Goal: Transaction & Acquisition: Purchase product/service

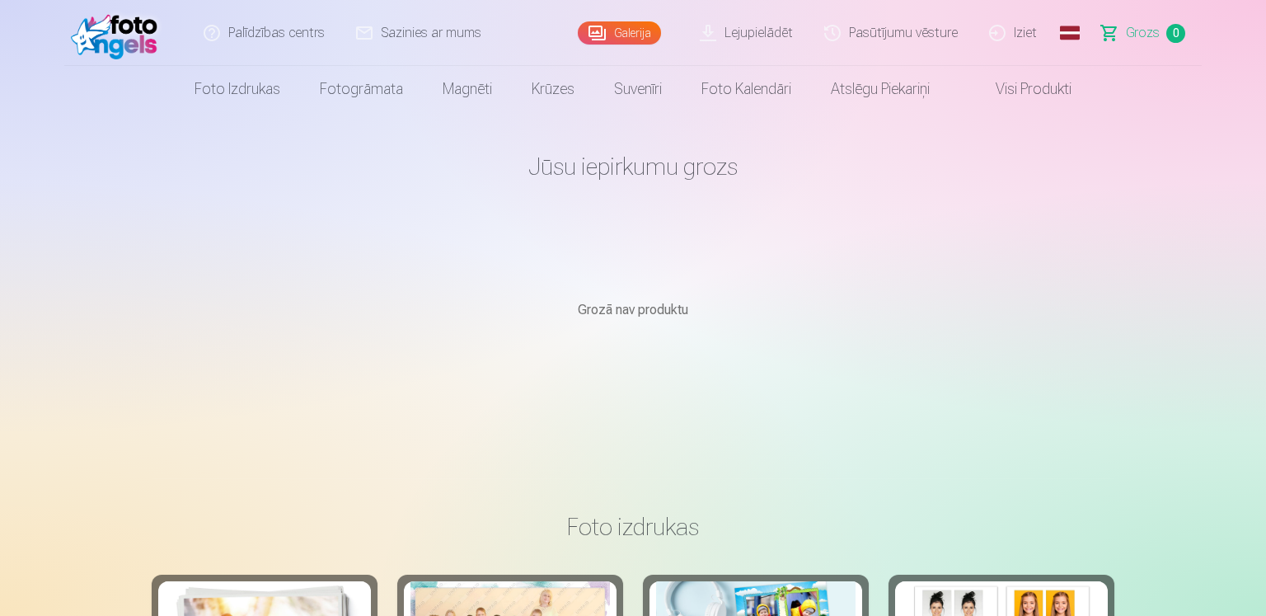
click at [612, 41] on link "Galerija" at bounding box center [619, 32] width 83 height 23
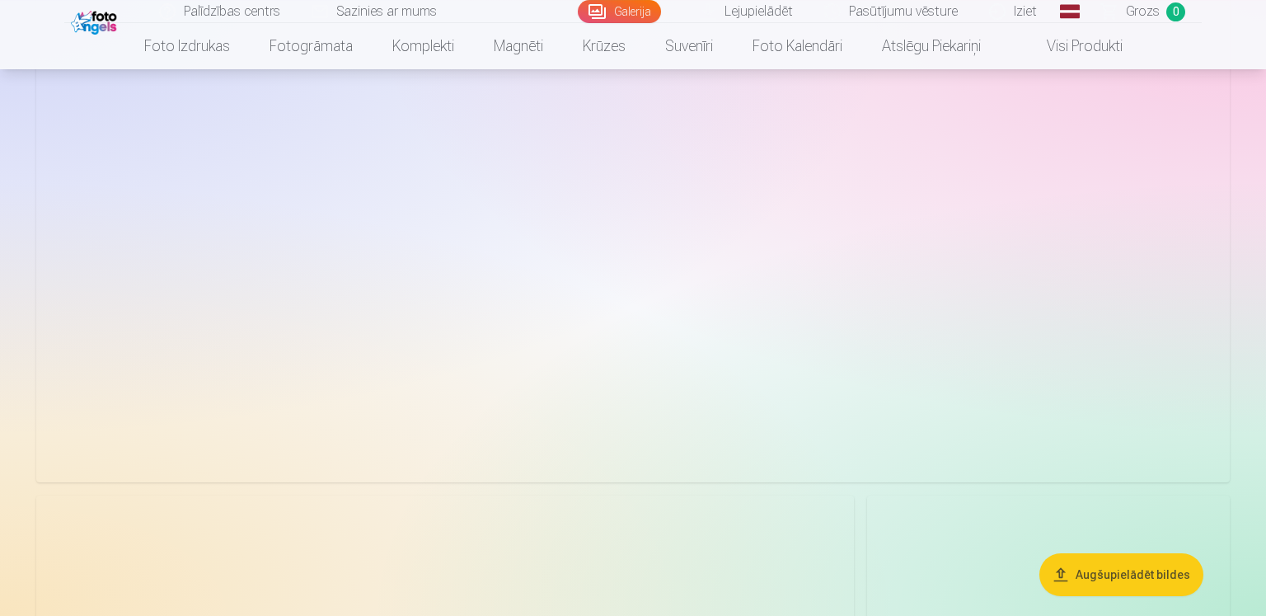
scroll to position [1741, 0]
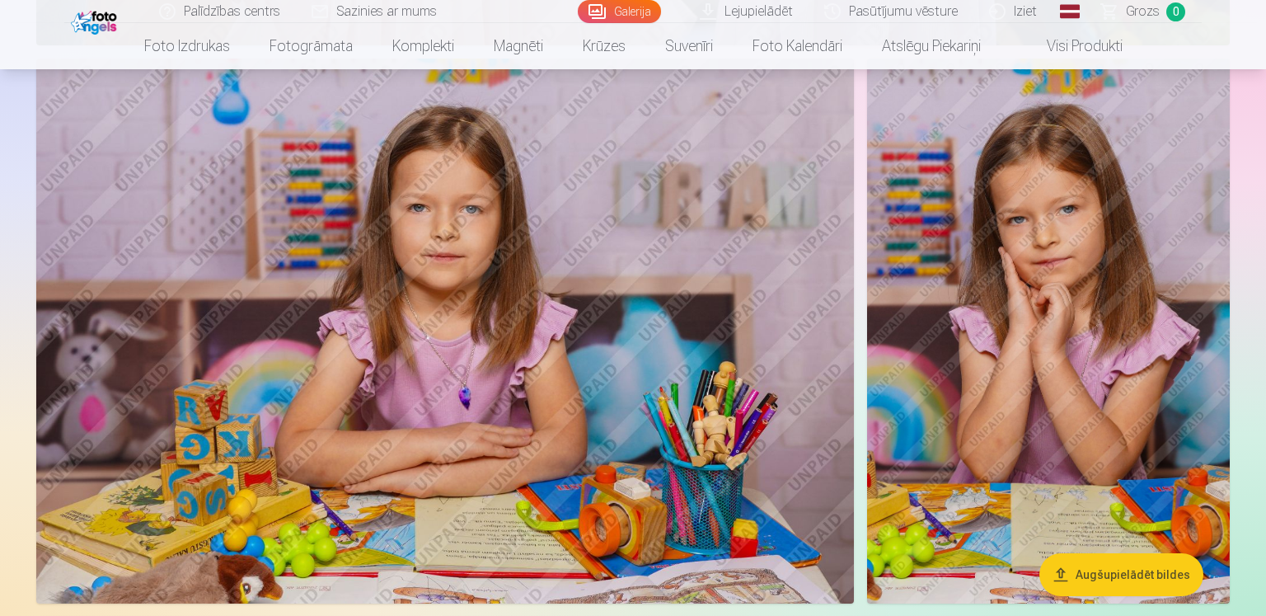
click at [1123, 571] on button "Augšupielādēt bildes" at bounding box center [1122, 574] width 164 height 43
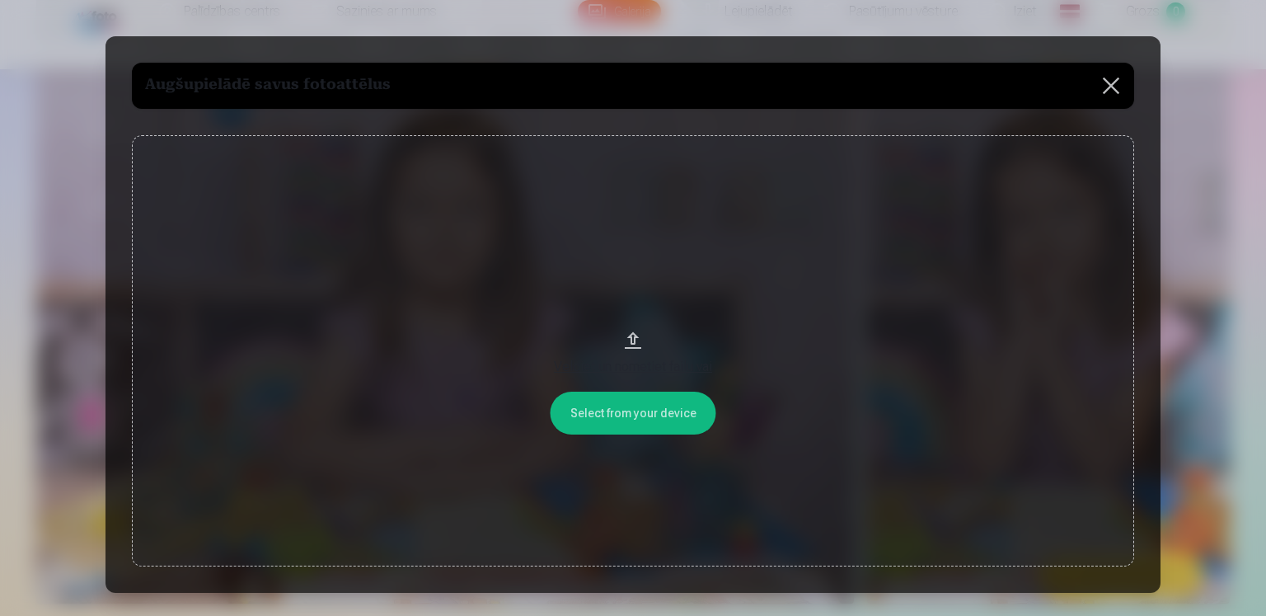
click at [1116, 92] on button at bounding box center [1111, 86] width 46 height 46
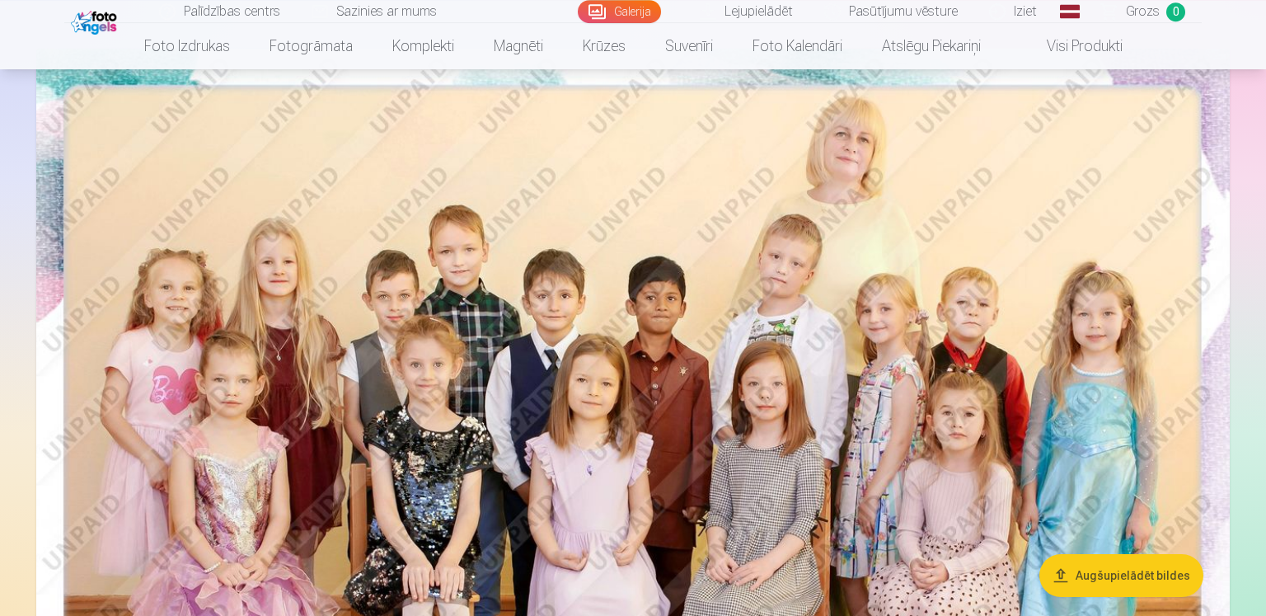
scroll to position [0, 0]
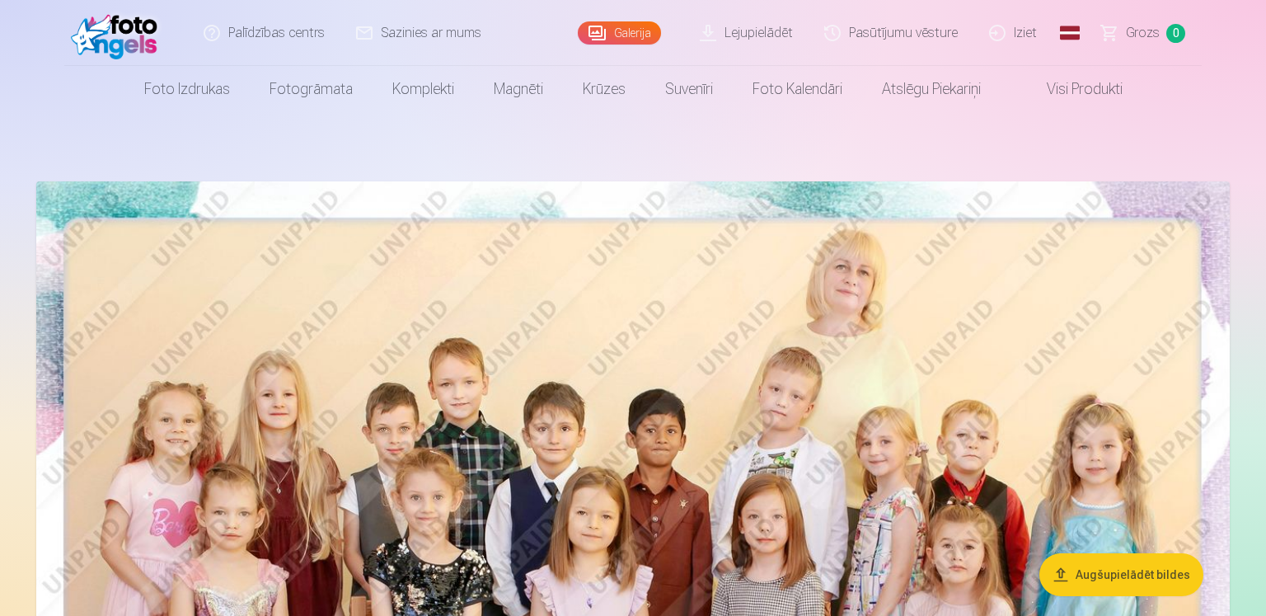
click at [671, 416] on img at bounding box center [633, 579] width 1194 height 796
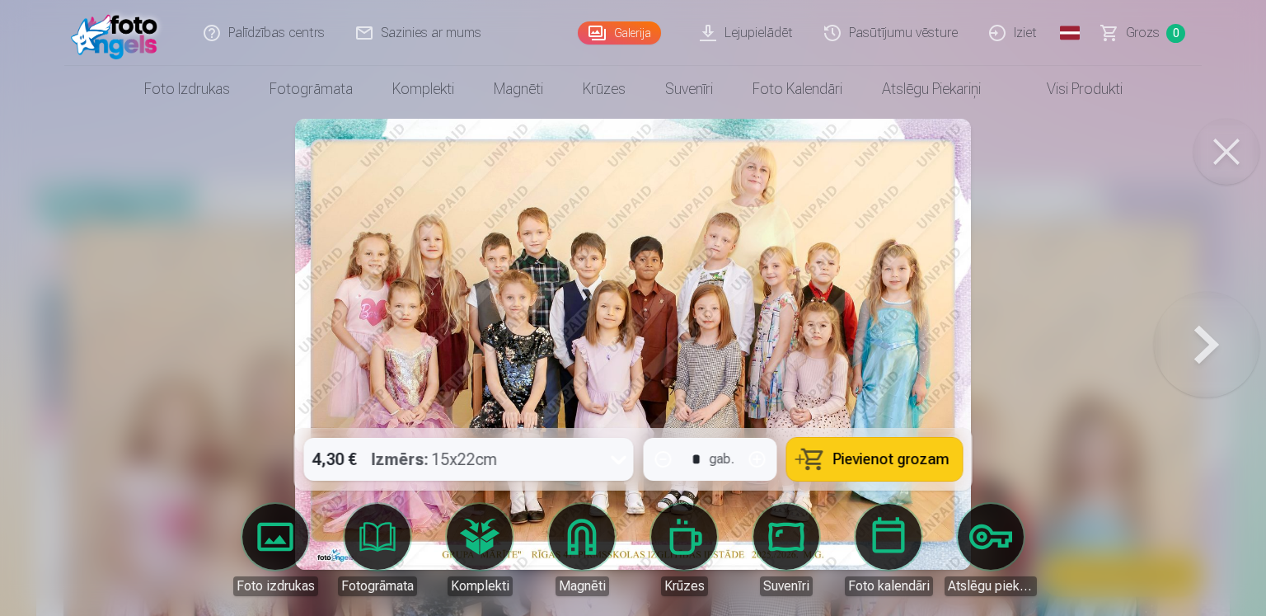
click at [1110, 322] on div at bounding box center [633, 308] width 1266 height 616
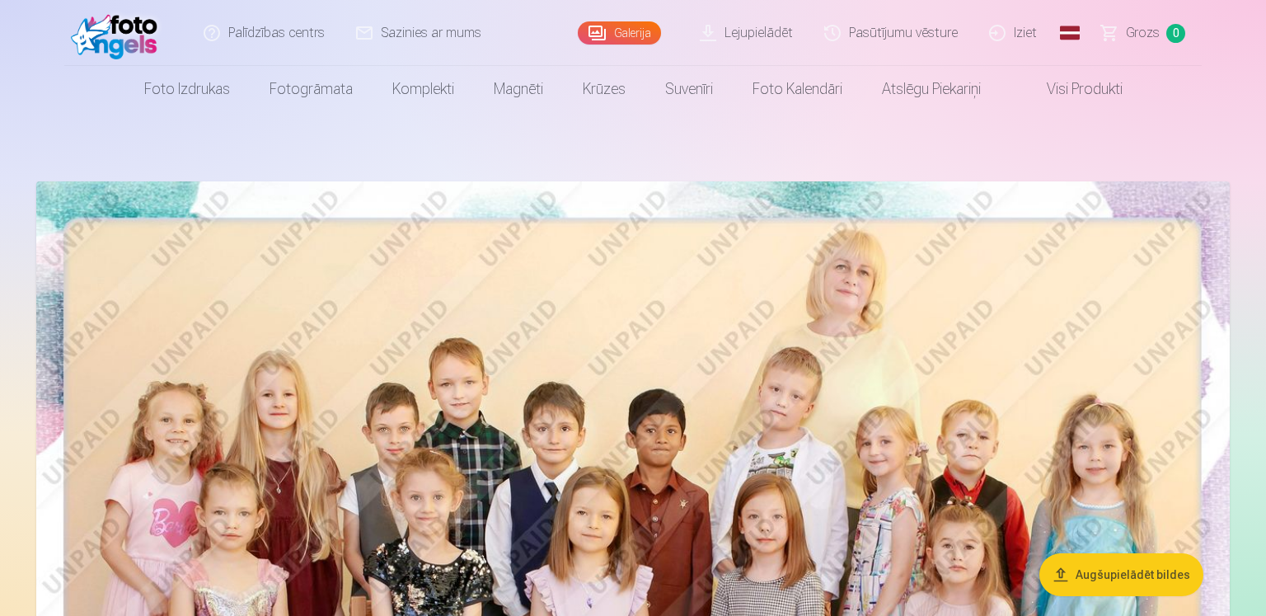
click at [1074, 373] on img at bounding box center [633, 579] width 1194 height 796
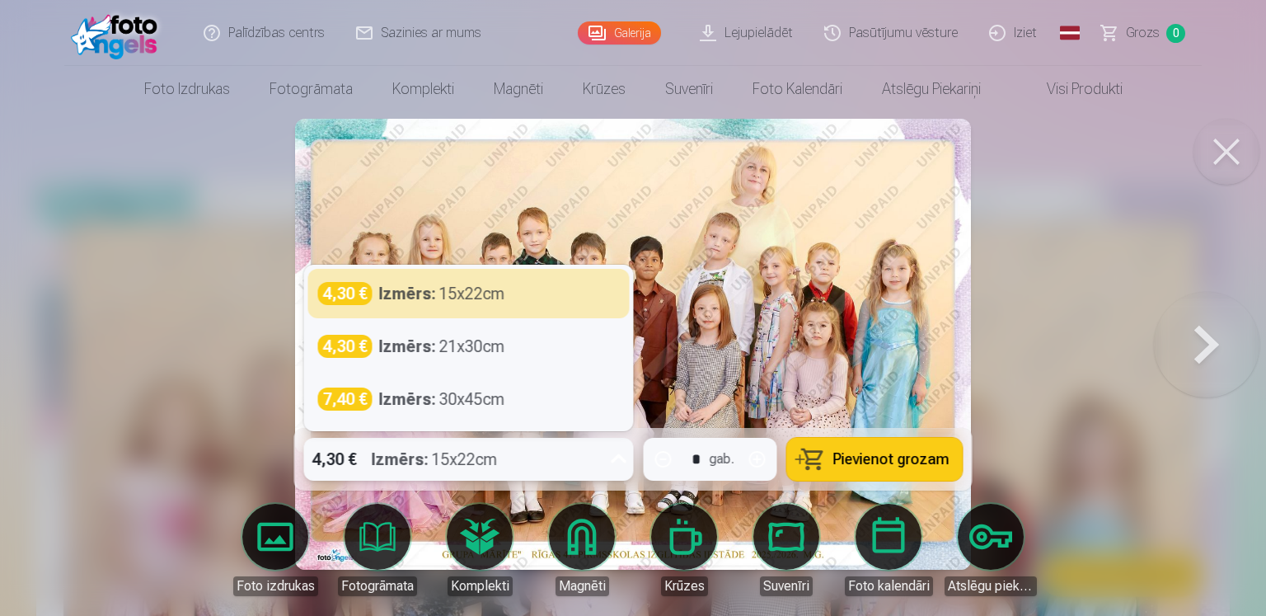
click at [621, 459] on icon at bounding box center [619, 459] width 26 height 26
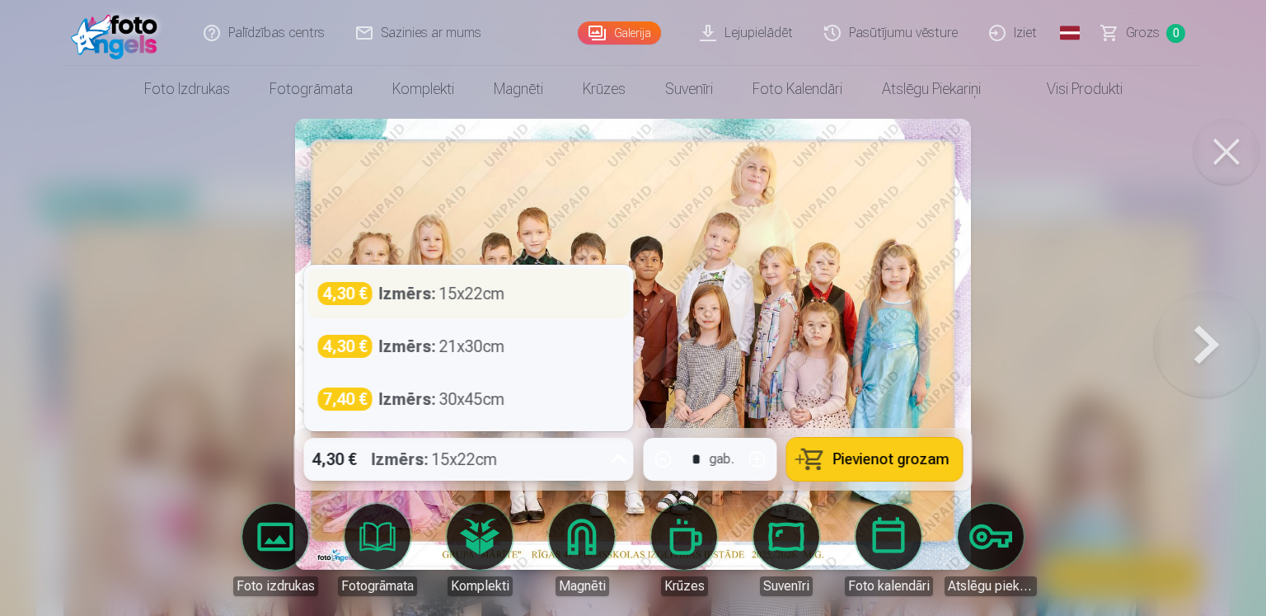
click at [510, 292] on div "4,30 € Izmērs : 15x22cm" at bounding box center [469, 293] width 302 height 23
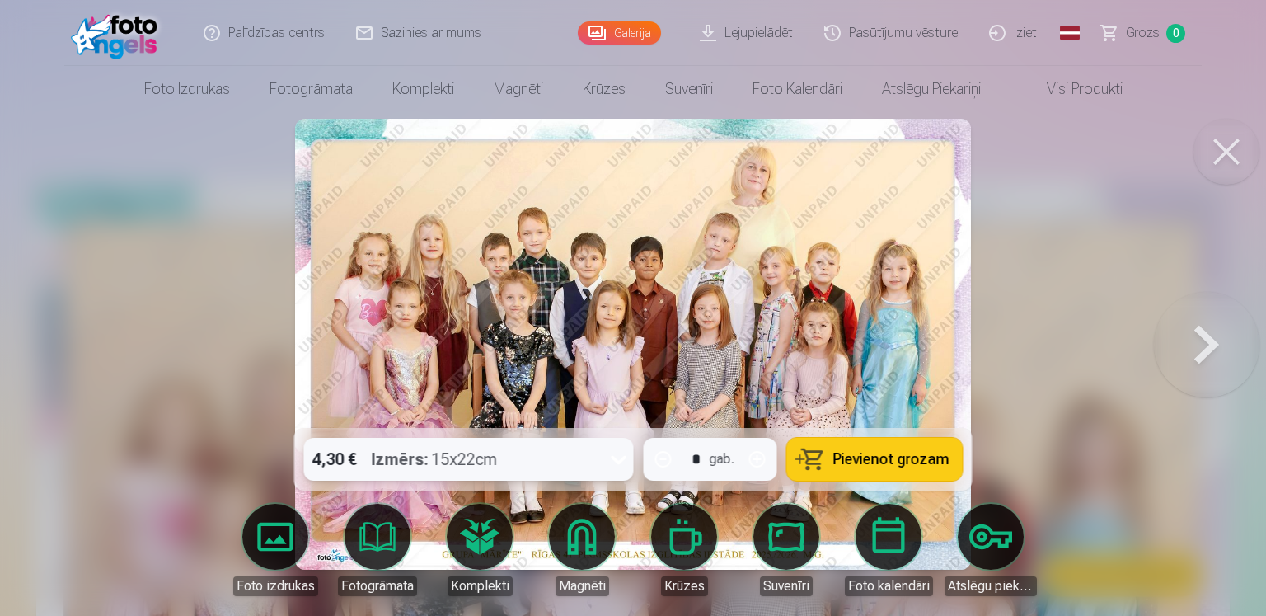
click at [868, 454] on span "Pievienot grozam" at bounding box center [892, 459] width 116 height 15
click at [1210, 347] on button at bounding box center [1207, 344] width 106 height 134
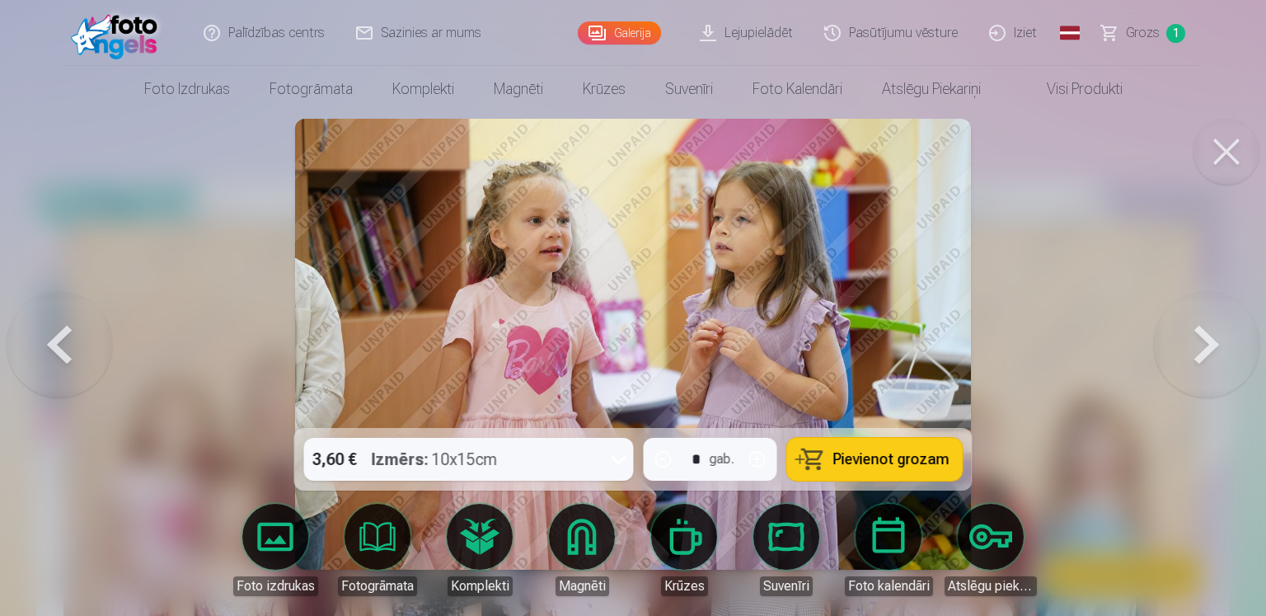
click at [1206, 345] on button at bounding box center [1207, 344] width 106 height 134
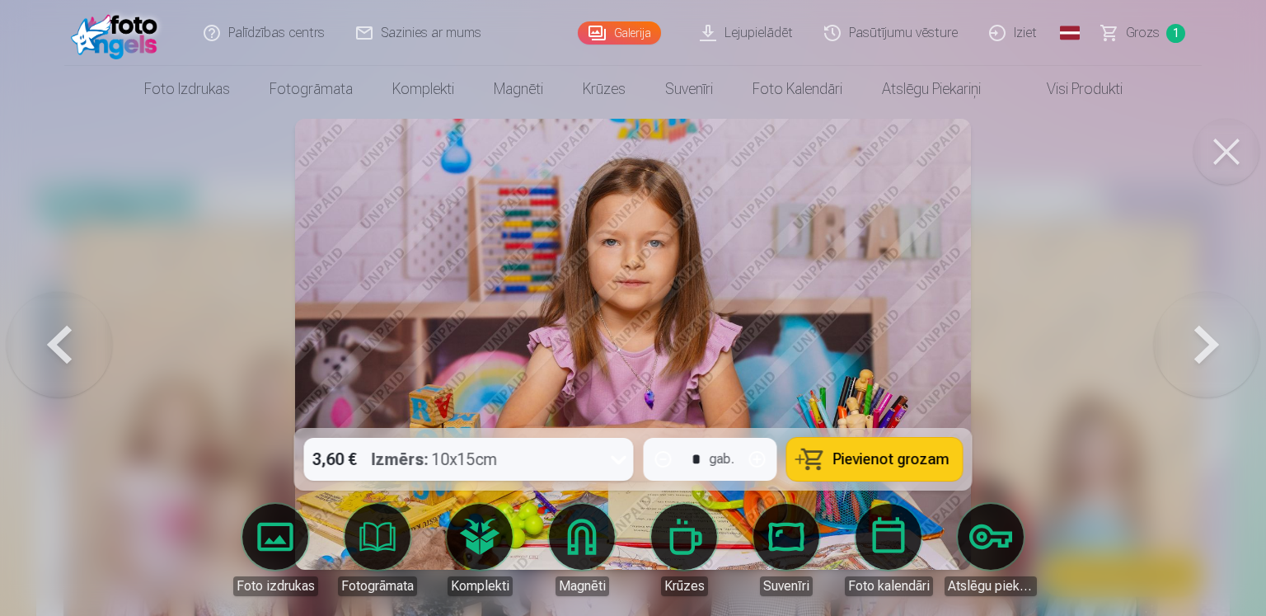
click at [1101, 328] on div at bounding box center [633, 308] width 1266 height 616
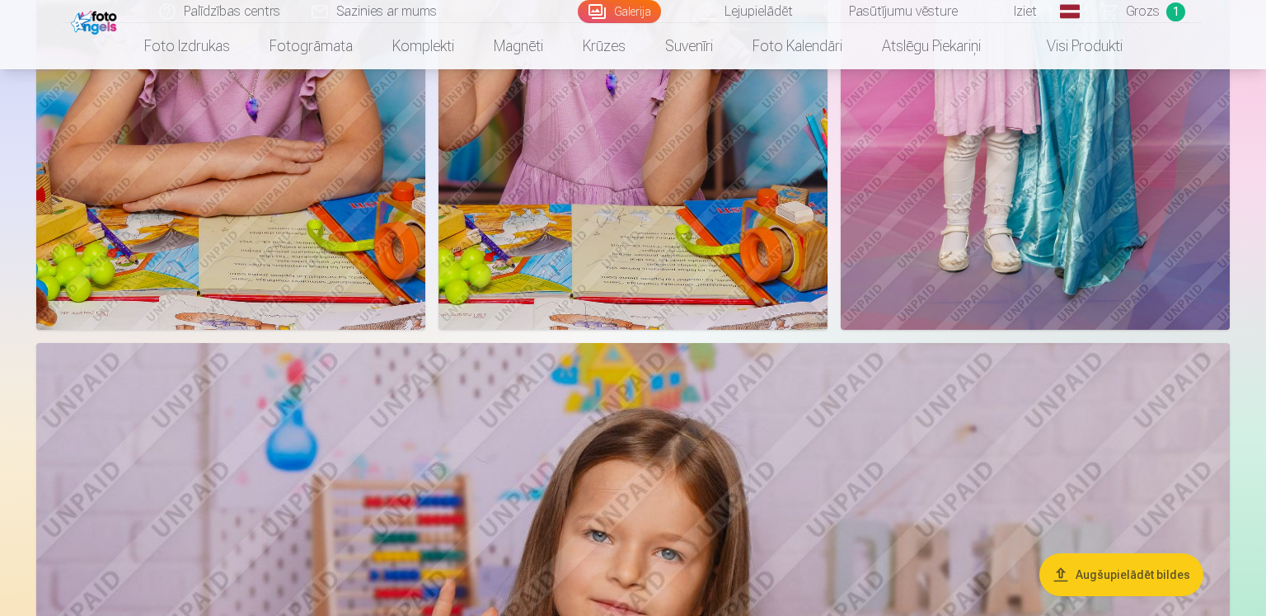
scroll to position [2177, 0]
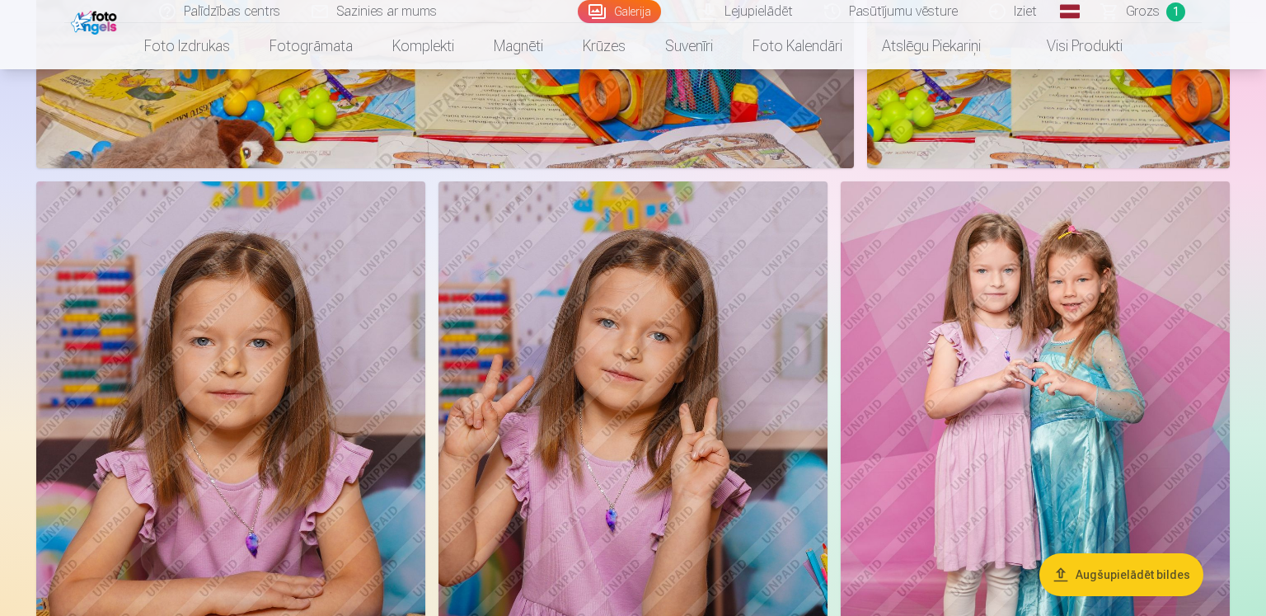
click at [1114, 397] on img at bounding box center [1035, 473] width 389 height 585
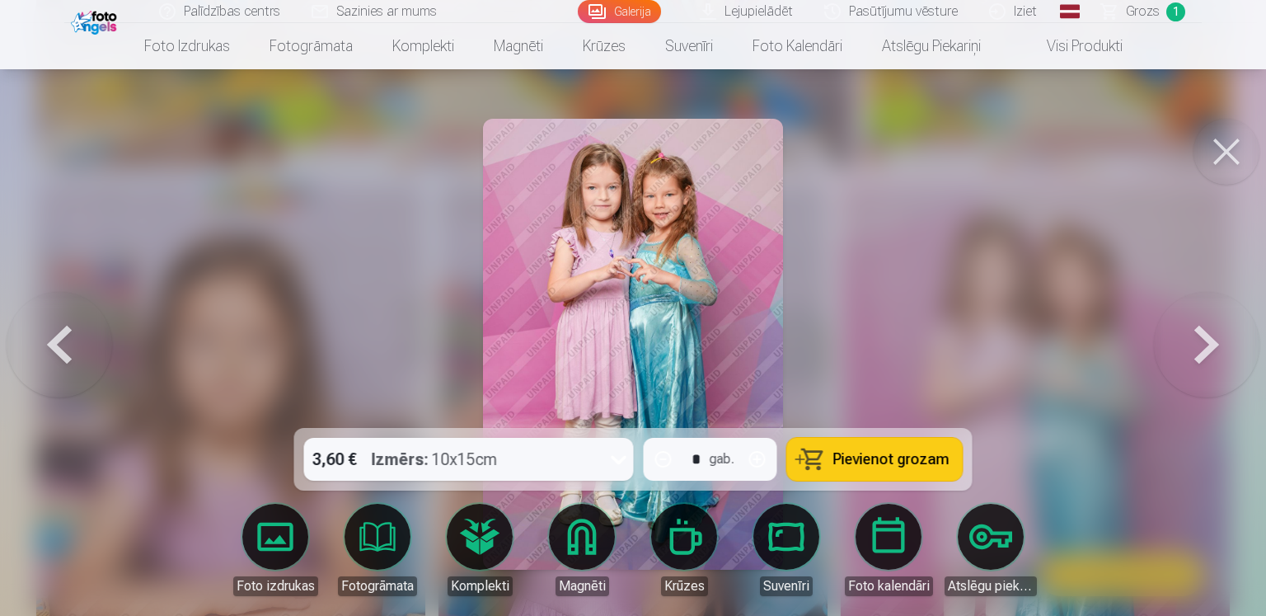
click at [536, 457] on div "3,60 € Izmērs : 10x15cm" at bounding box center [453, 459] width 298 height 43
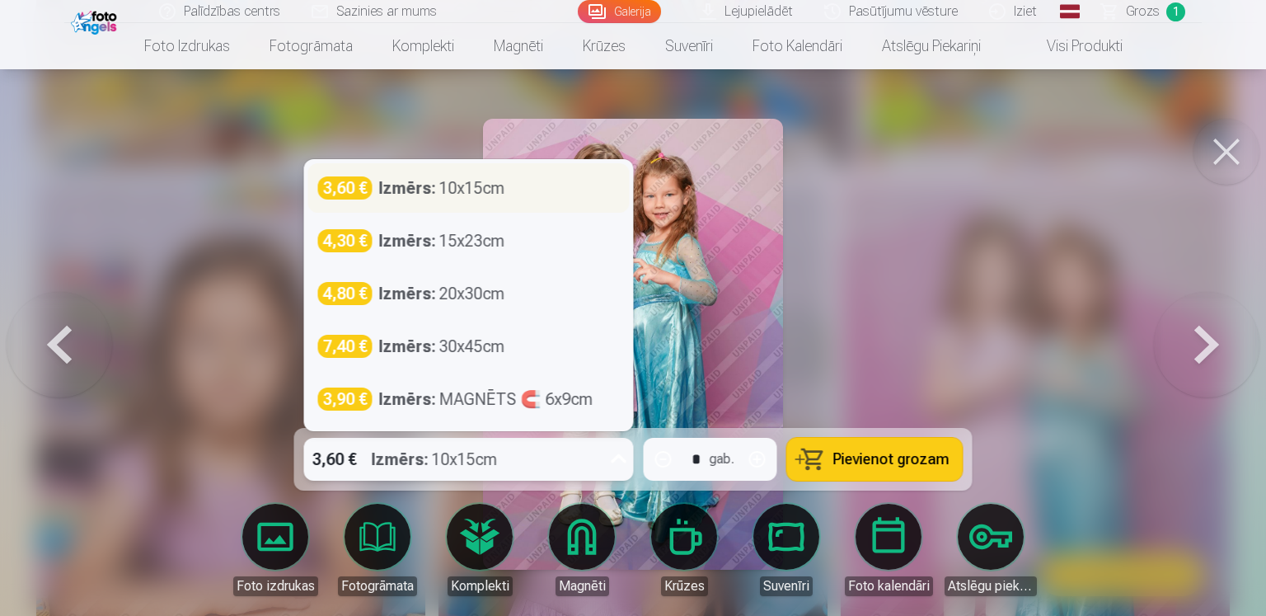
click at [490, 186] on div "Izmērs : 10x15cm" at bounding box center [442, 187] width 126 height 23
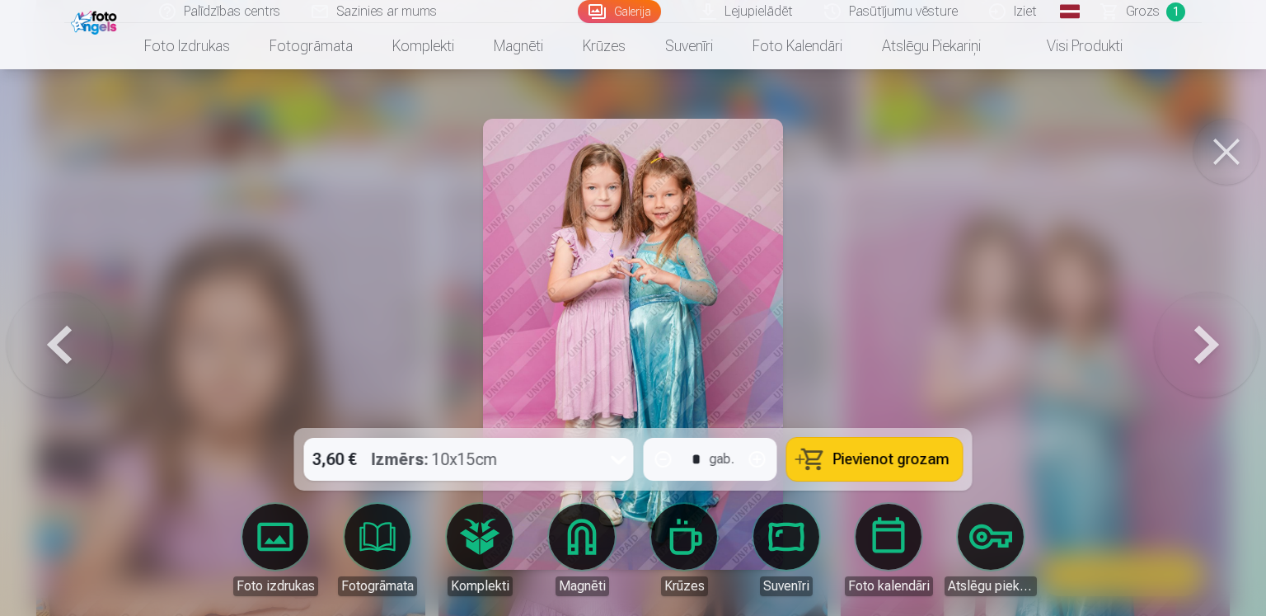
click at [886, 467] on span "Pievienot grozam" at bounding box center [892, 459] width 116 height 15
click at [1212, 139] on button at bounding box center [1227, 152] width 66 height 66
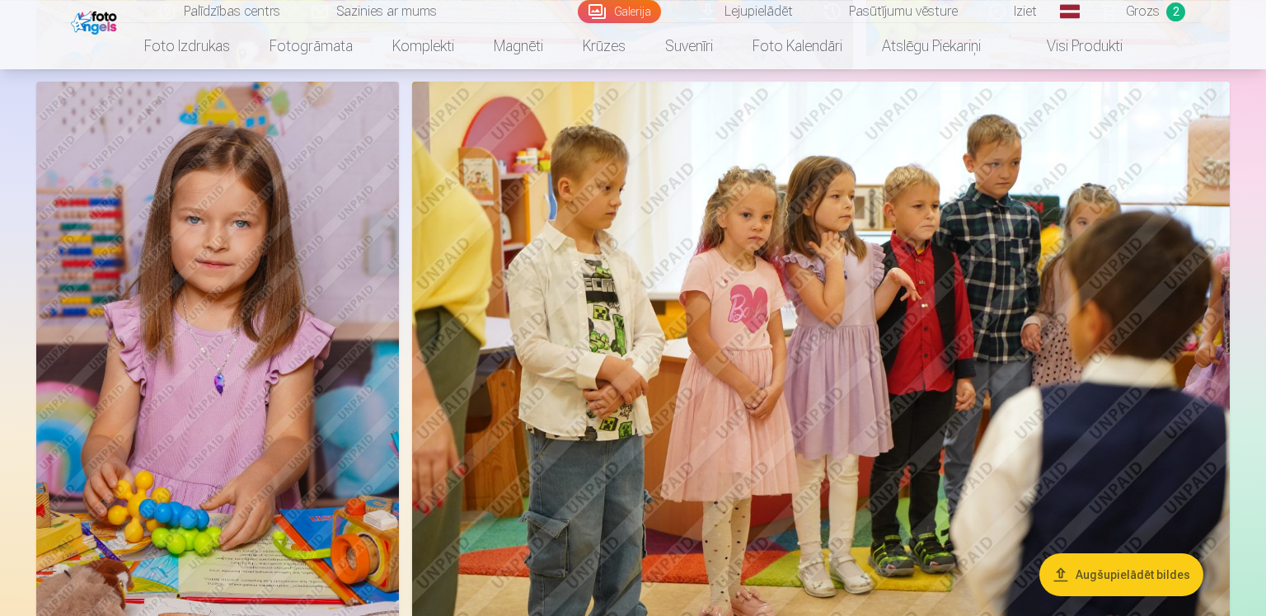
scroll to position [4269, 0]
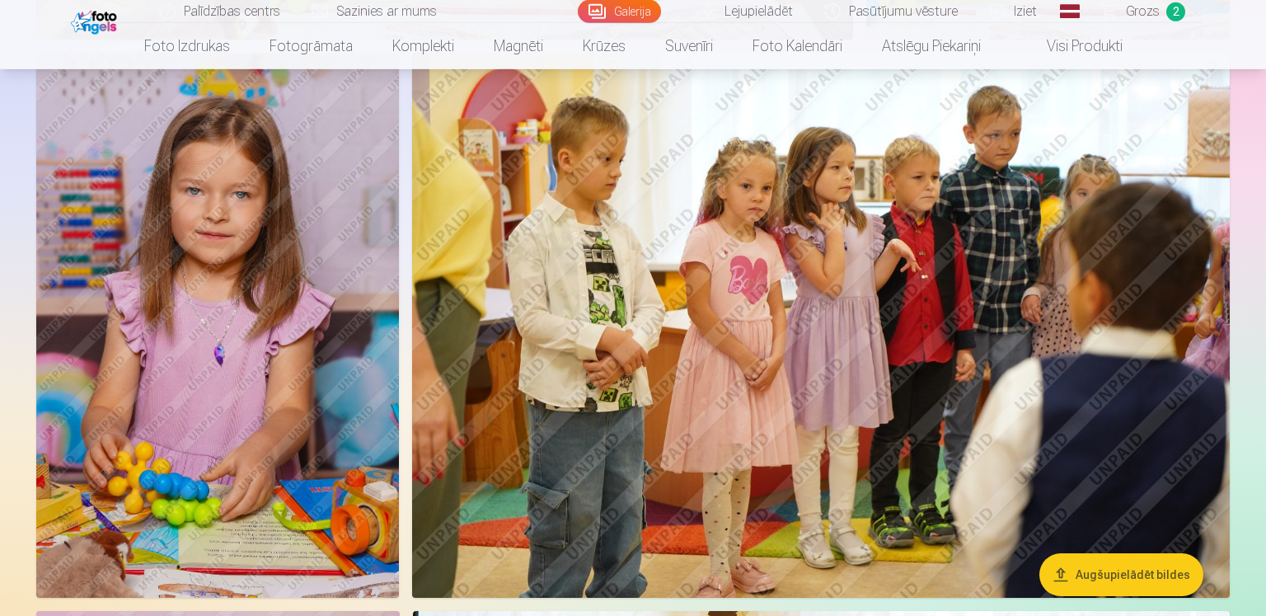
click at [212, 408] on img at bounding box center [217, 325] width 363 height 545
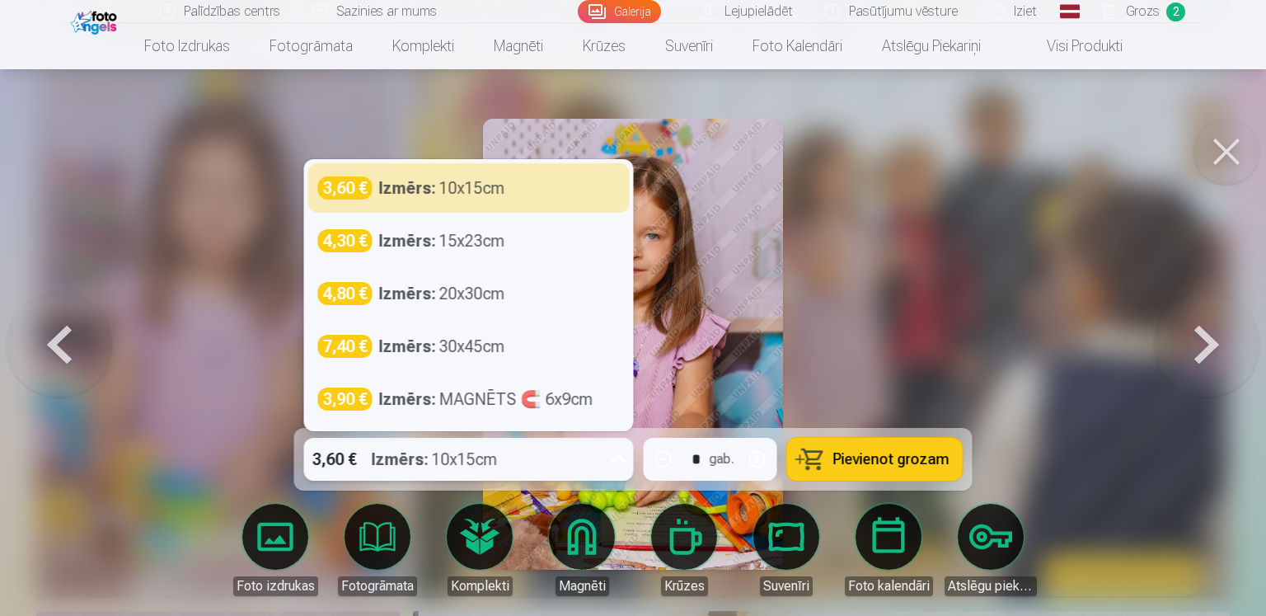
click at [528, 477] on div "3,60 € Izmērs : 10x15cm" at bounding box center [453, 459] width 298 height 43
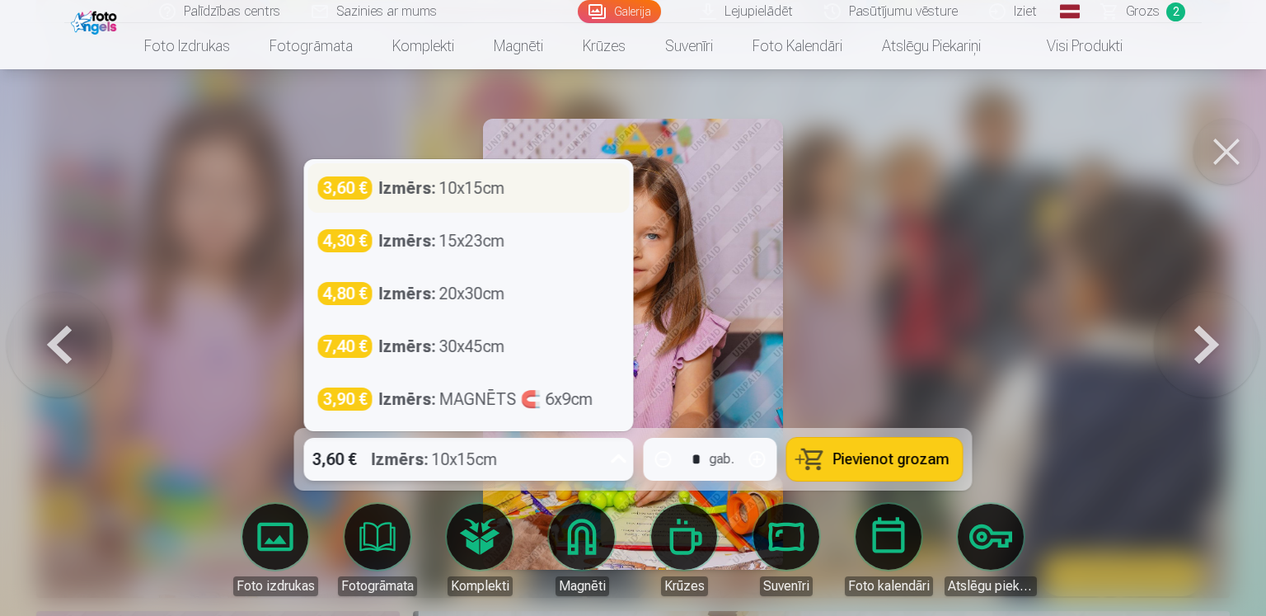
click at [444, 200] on div "Izmērs : 10x15cm" at bounding box center [442, 187] width 126 height 23
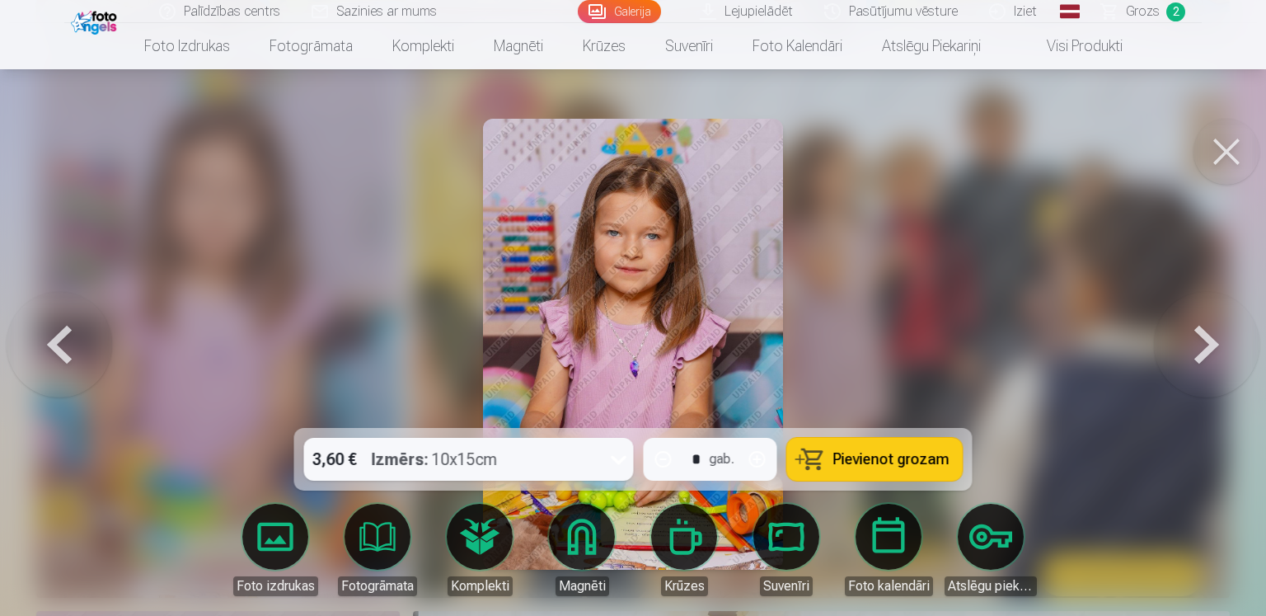
click at [889, 454] on span "Pievienot grozam" at bounding box center [892, 459] width 116 height 15
click at [1158, 12] on span "Grozs" at bounding box center [1143, 12] width 34 height 20
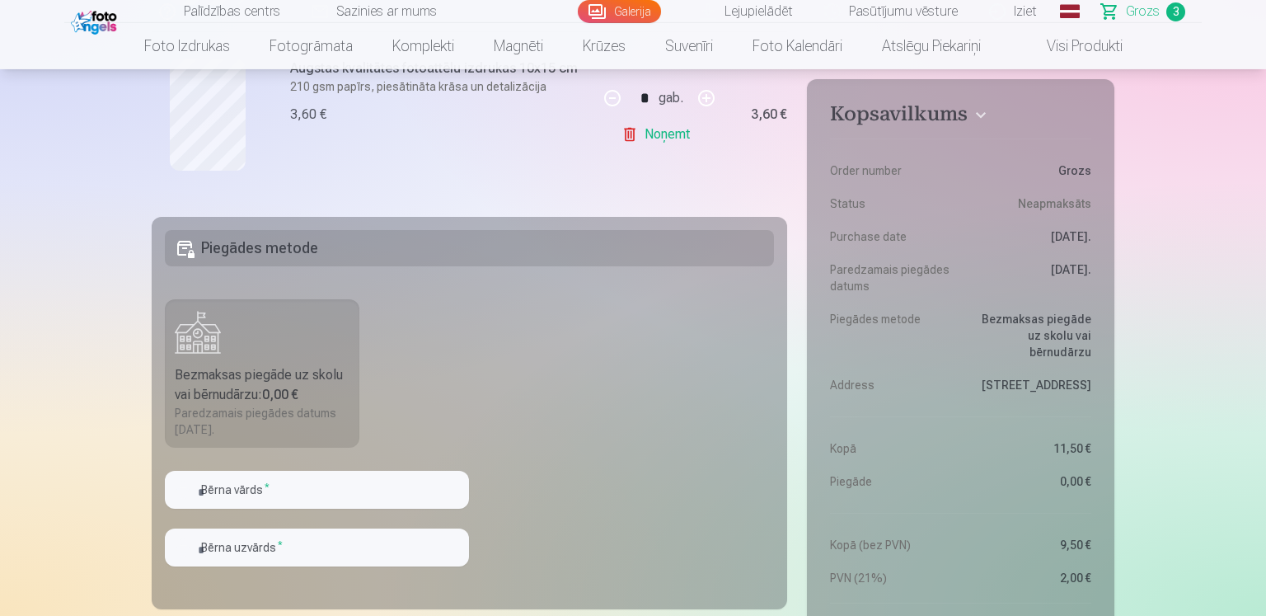
scroll to position [871, 0]
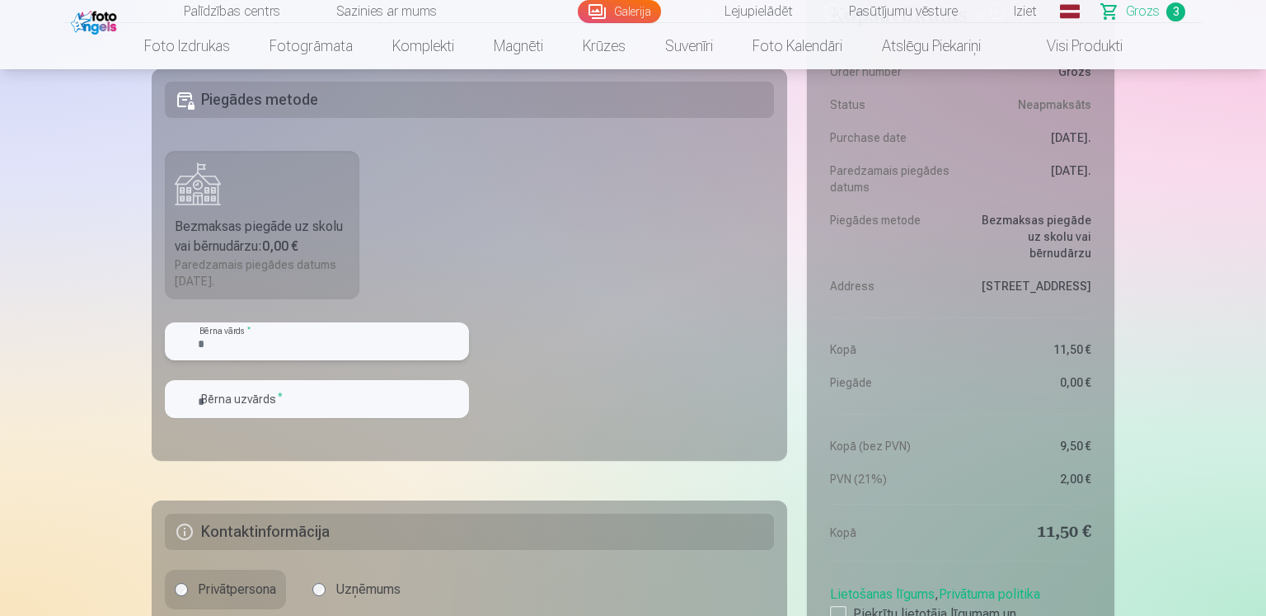
click at [228, 333] on input "text" at bounding box center [317, 341] width 304 height 38
type input "*****"
click at [219, 390] on input "text" at bounding box center [317, 399] width 304 height 38
click at [219, 391] on input "text" at bounding box center [317, 399] width 304 height 38
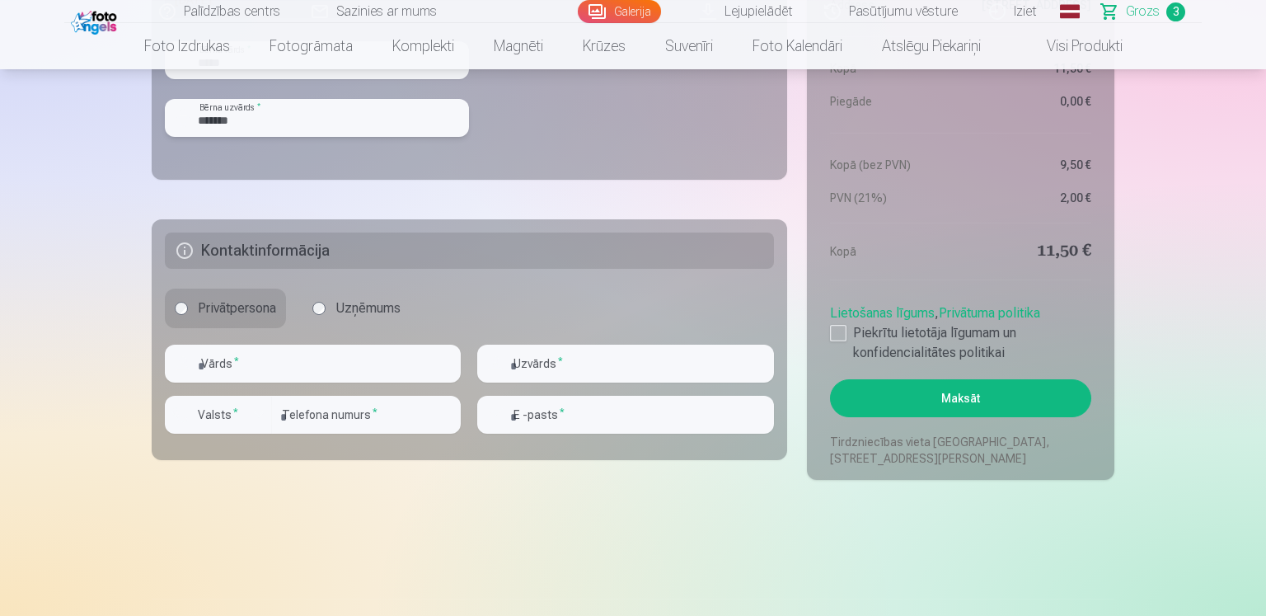
scroll to position [1306, 0]
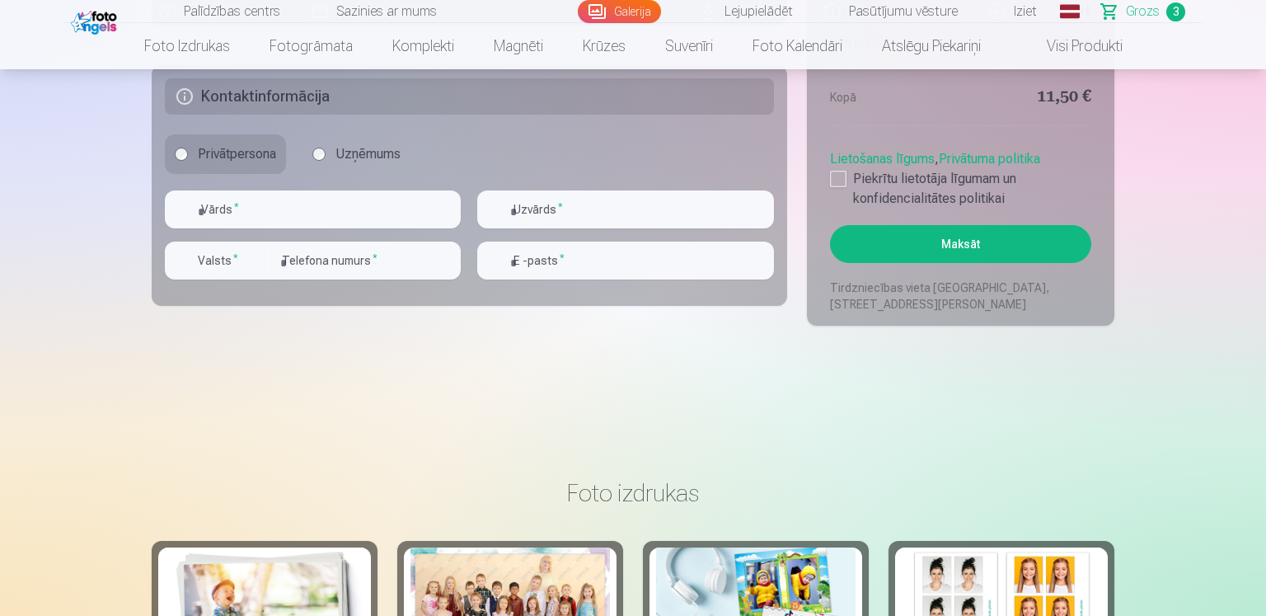
type input "*******"
click at [237, 216] on input "text" at bounding box center [313, 209] width 296 height 38
type input "*****"
click at [653, 207] on input "text" at bounding box center [625, 209] width 296 height 38
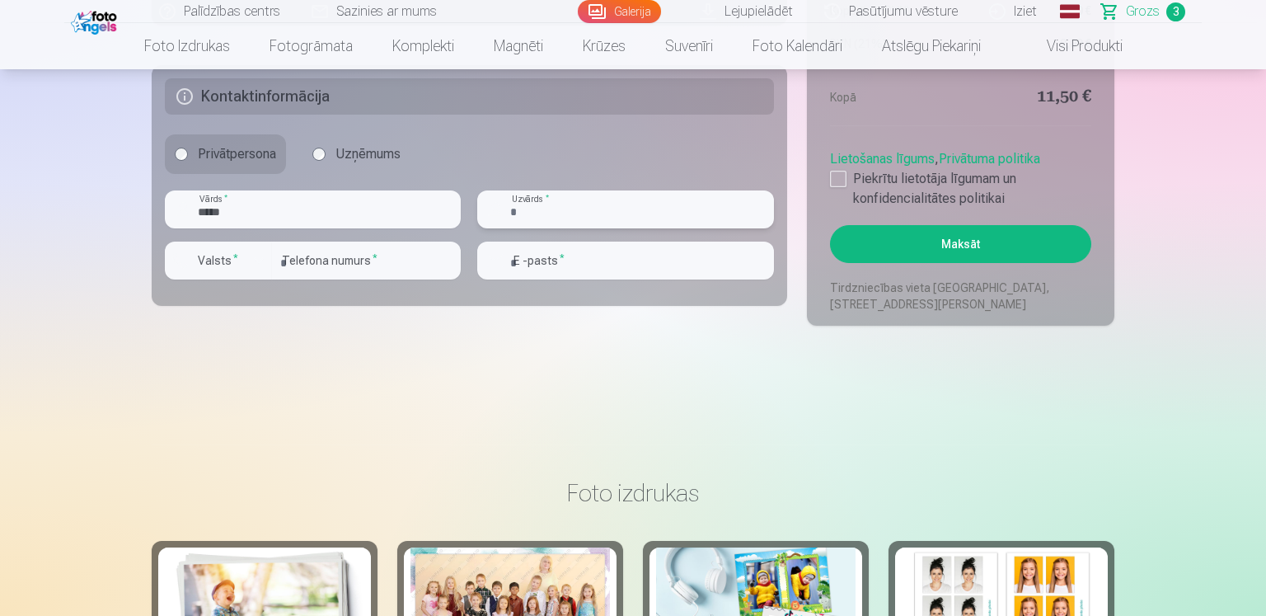
click at [654, 207] on input "text" at bounding box center [625, 209] width 296 height 38
type input "*******"
click at [593, 251] on input "email" at bounding box center [625, 261] width 296 height 38
type input "**********"
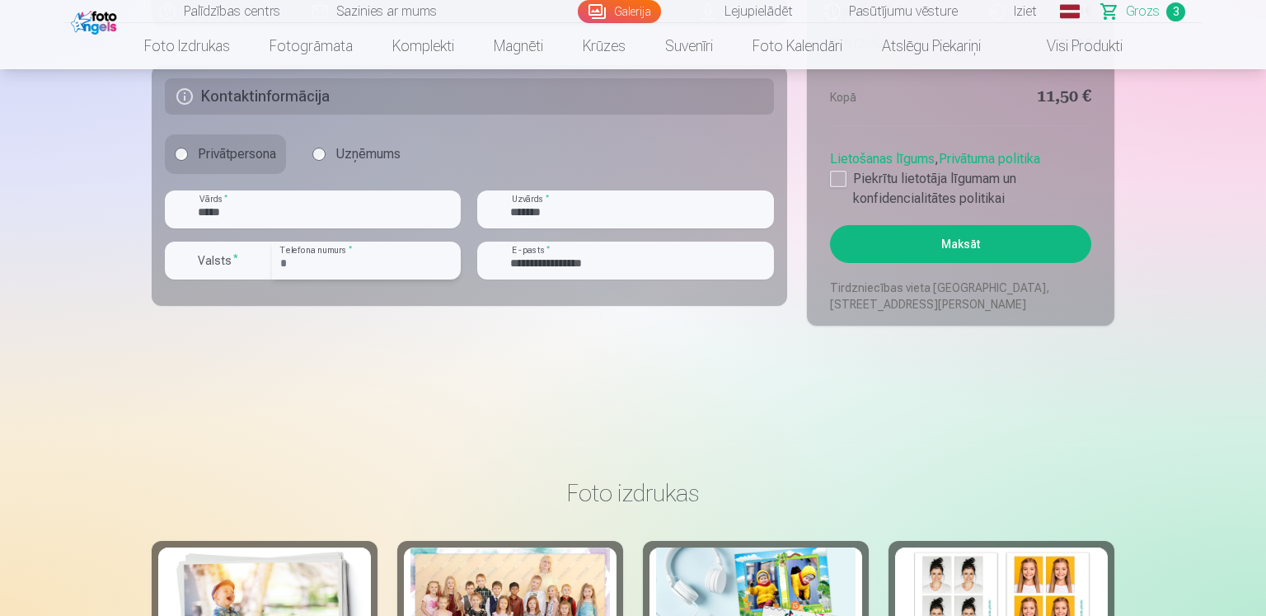
click at [372, 259] on input "number" at bounding box center [366, 261] width 189 height 38
click at [309, 261] on input "number" at bounding box center [366, 261] width 189 height 38
click at [310, 261] on input "number" at bounding box center [366, 261] width 189 height 38
click at [238, 264] on label "Valsts *" at bounding box center [218, 260] width 54 height 16
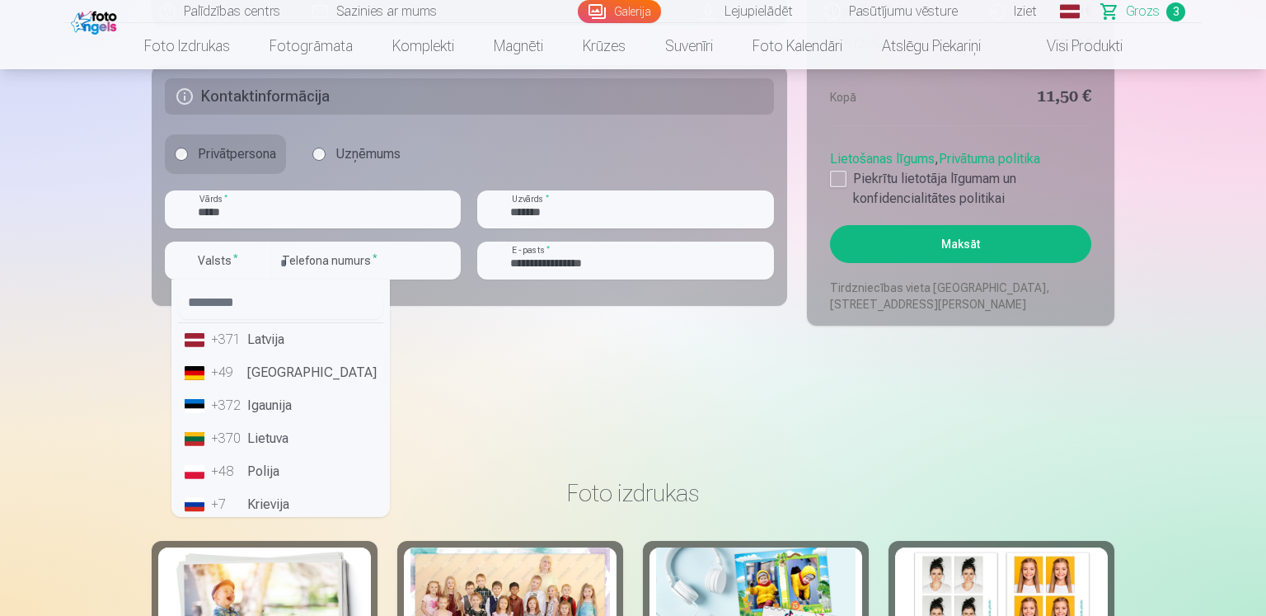
click at [282, 343] on li "+371 Latvija" at bounding box center [280, 339] width 205 height 33
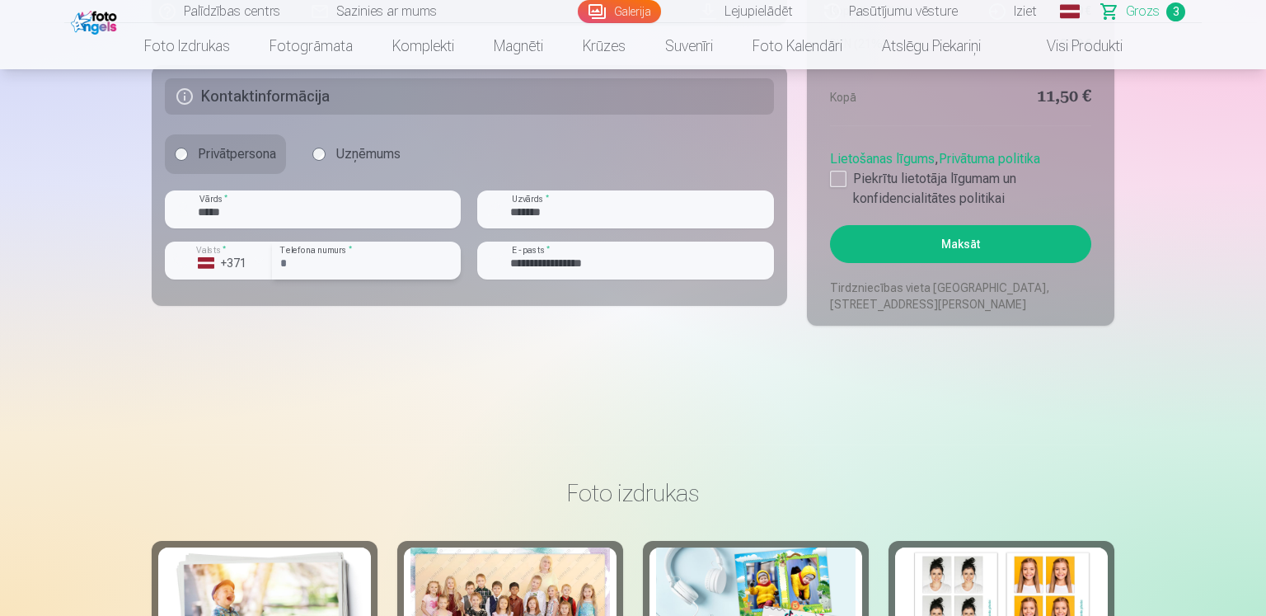
click at [294, 263] on input "number" at bounding box center [366, 261] width 189 height 38
click at [294, 262] on input "number" at bounding box center [366, 261] width 189 height 38
type input "********"
drag, startPoint x: 835, startPoint y: 181, endPoint x: 819, endPoint y: 198, distance: 23.3
click at [835, 181] on div at bounding box center [838, 179] width 16 height 16
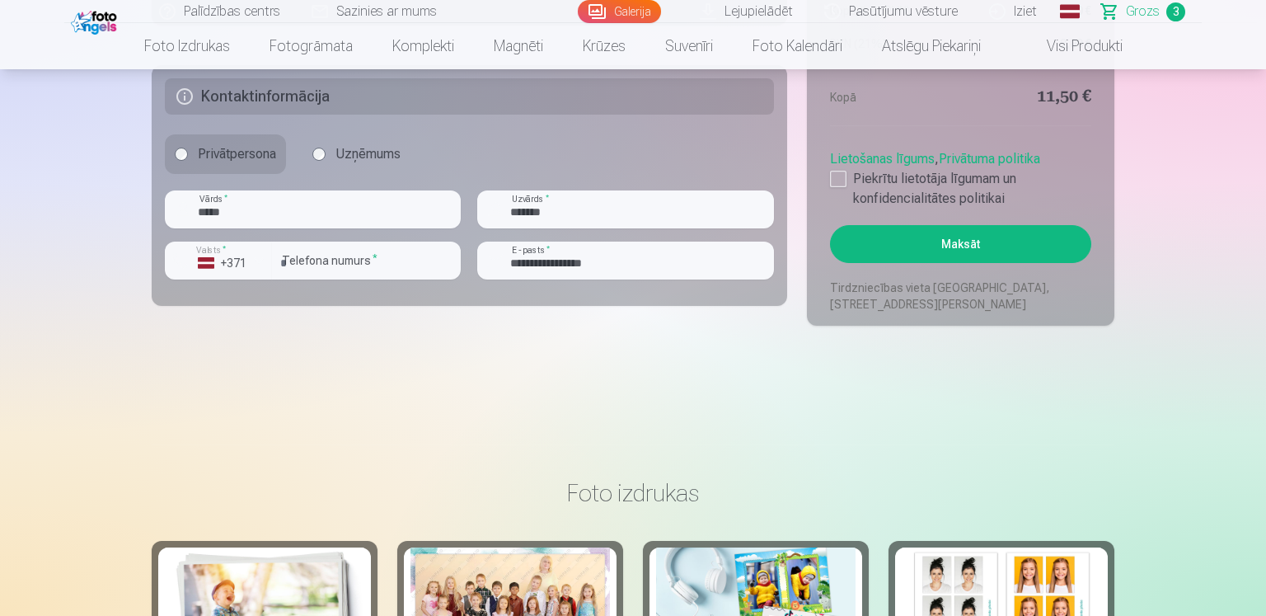
click at [961, 233] on button "Maksāt" at bounding box center [960, 244] width 261 height 38
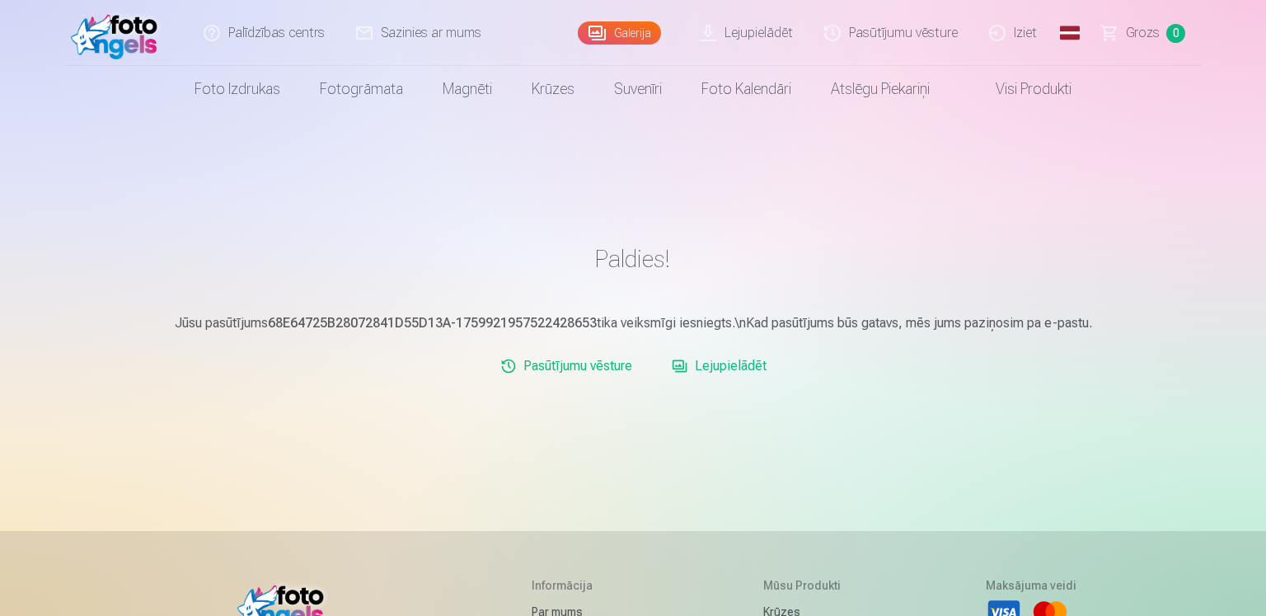
click at [1028, 35] on link "Iziet" at bounding box center [1013, 33] width 79 height 66
